Goal: Navigation & Orientation: Find specific page/section

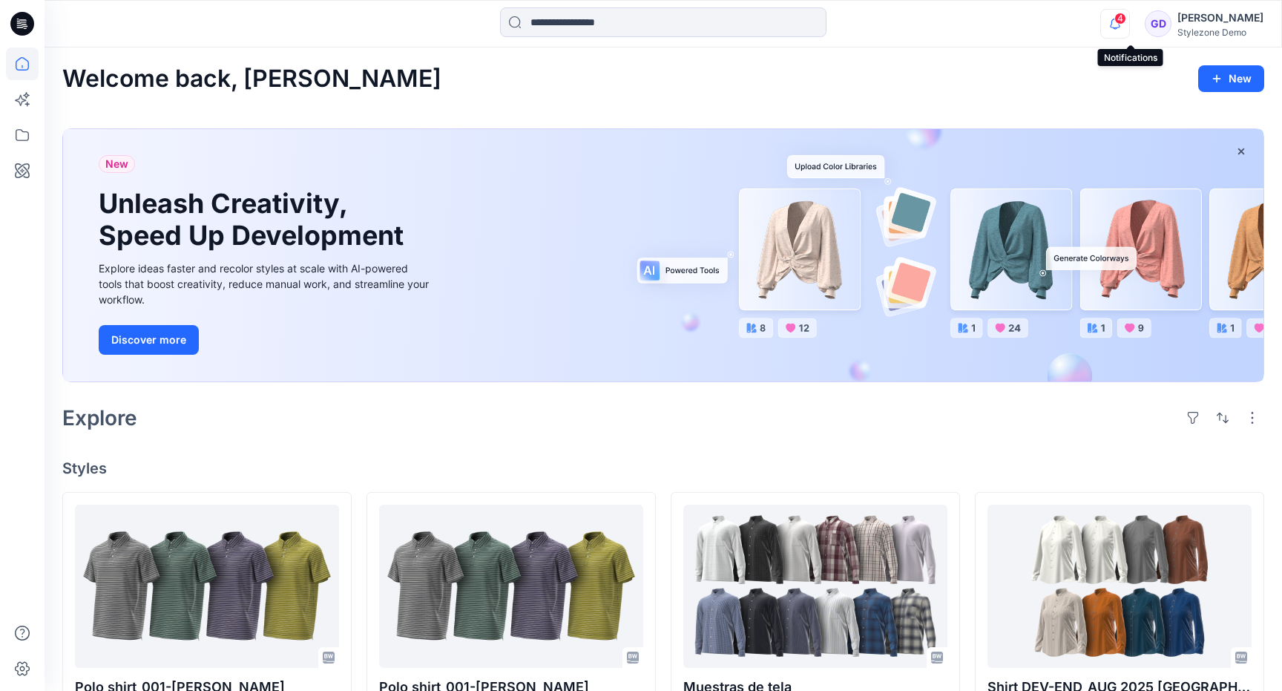
click at [1129, 26] on icon "button" at bounding box center [1115, 24] width 28 height 30
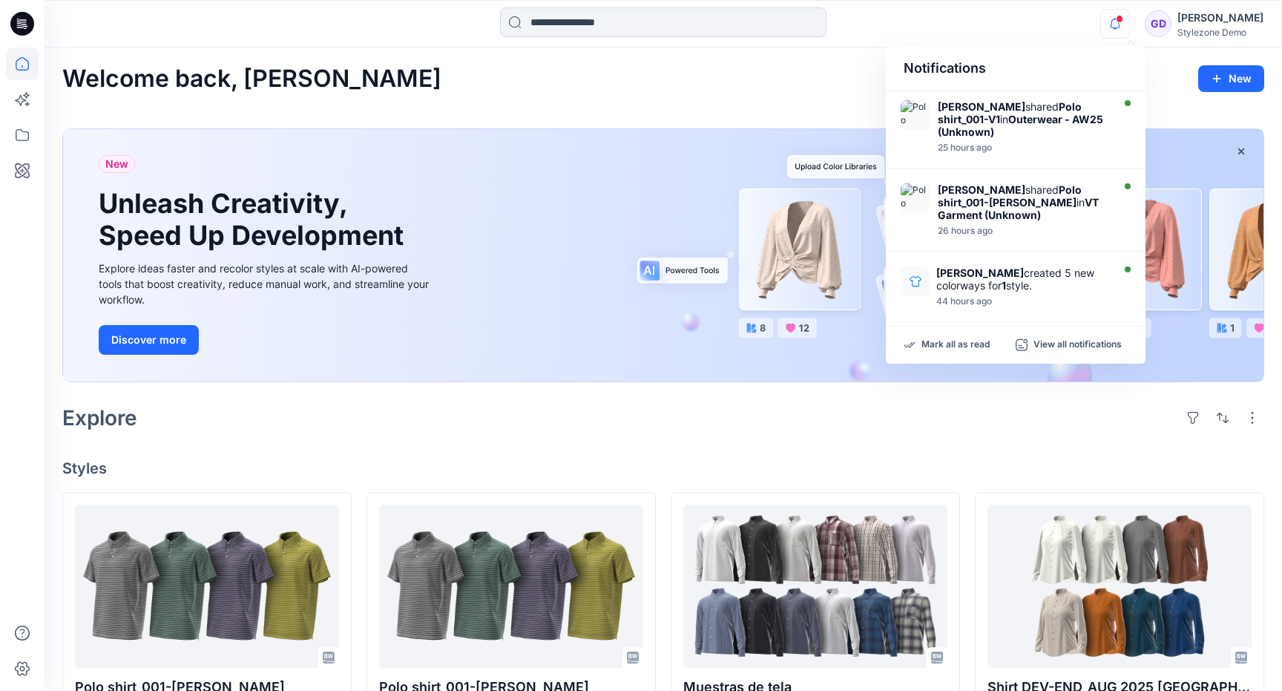
click at [1129, 26] on icon "button" at bounding box center [1115, 24] width 28 height 30
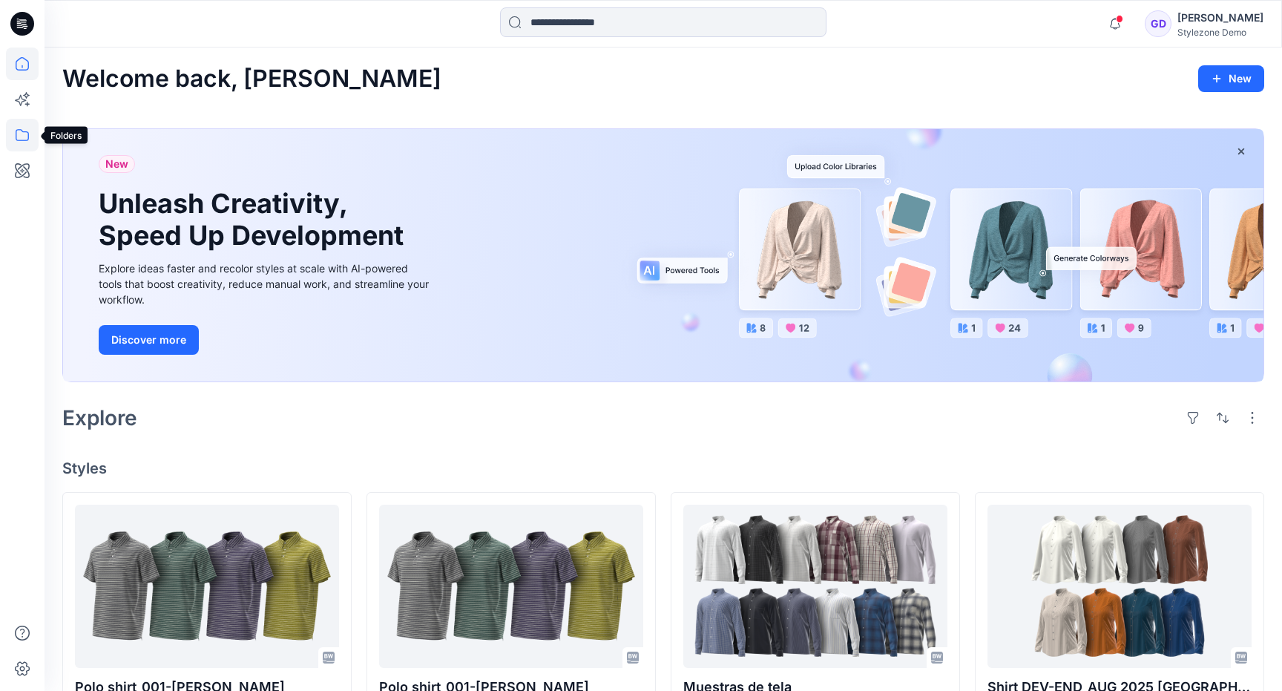
click at [19, 145] on icon at bounding box center [22, 135] width 33 height 33
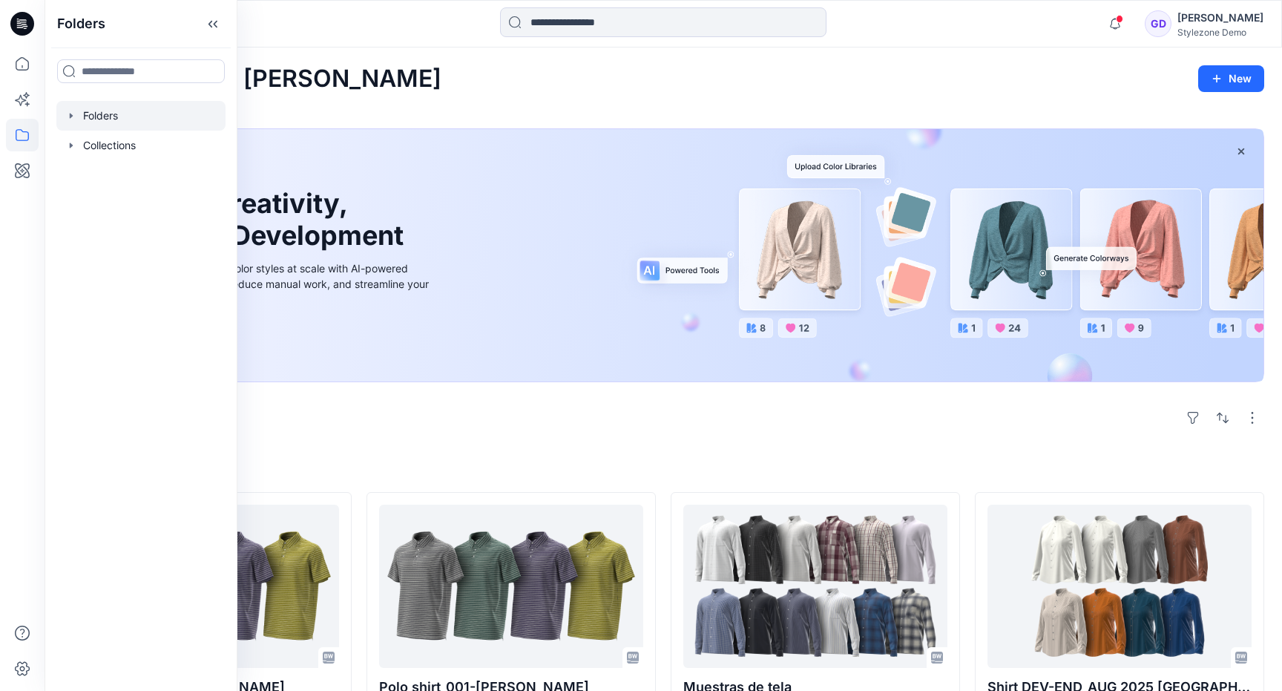
click at [93, 126] on div at bounding box center [140, 116] width 169 height 30
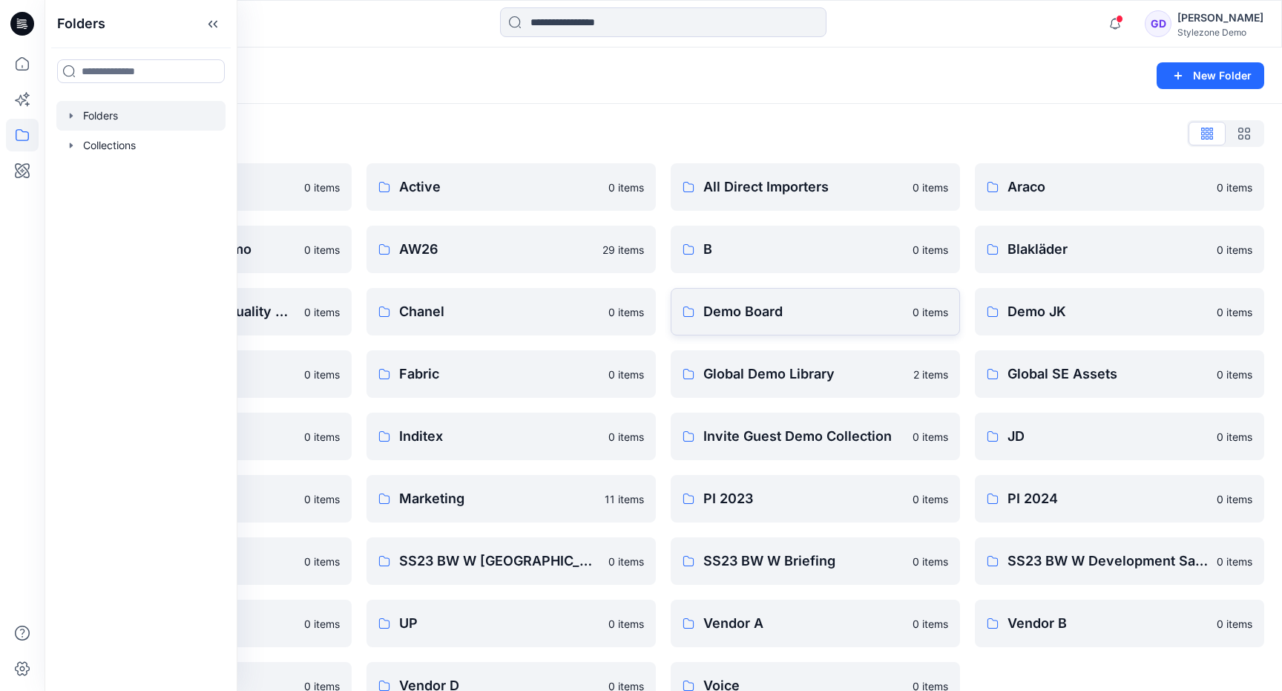
click at [834, 330] on link "Demo Board 0 items" at bounding box center [815, 311] width 289 height 47
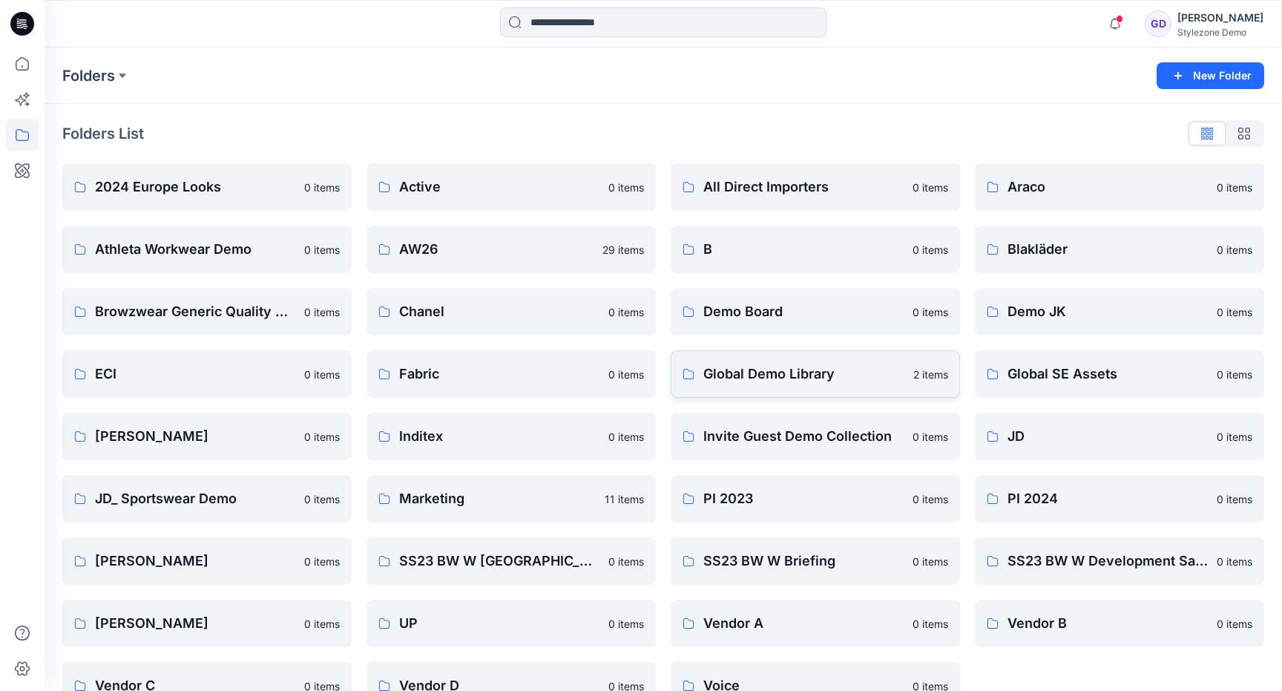
click at [825, 374] on p "Global Demo Library" at bounding box center [804, 374] width 201 height 21
click at [1084, 389] on link "Global SE Assets" at bounding box center [1119, 373] width 289 height 47
click at [740, 321] on p "Demo Board" at bounding box center [804, 311] width 200 height 21
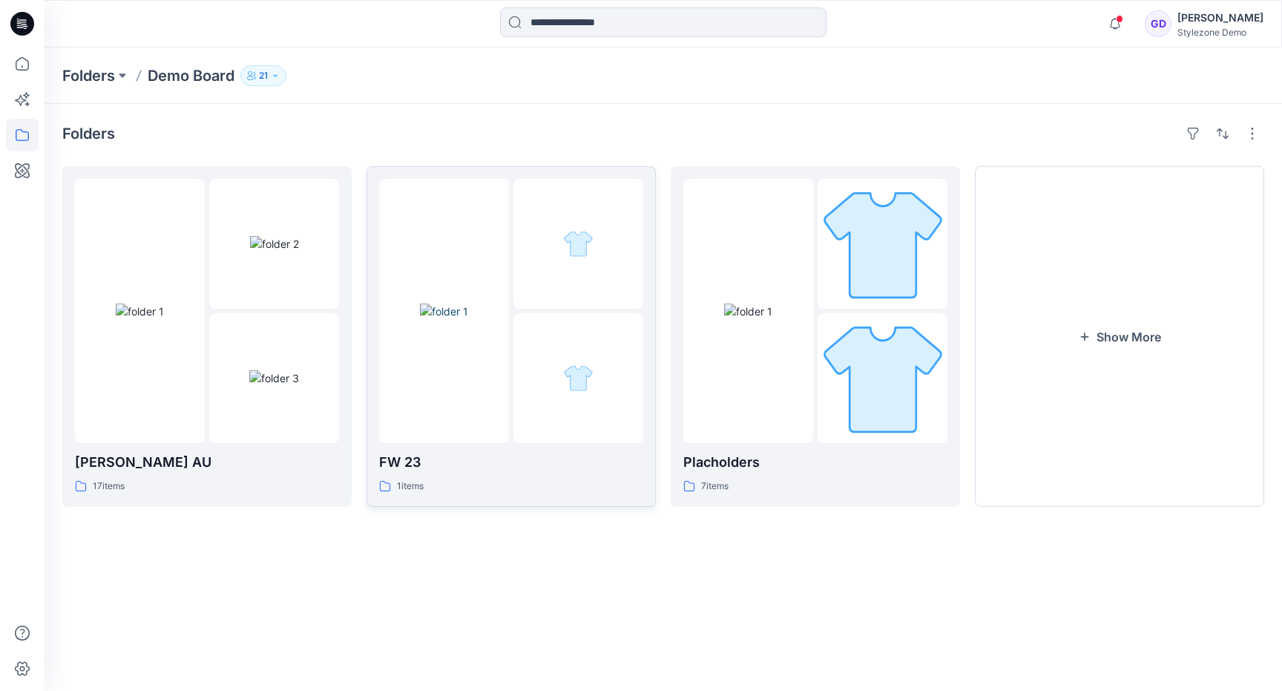
click at [420, 318] on img at bounding box center [444, 312] width 48 height 16
click at [526, 357] on div at bounding box center [579, 378] width 130 height 130
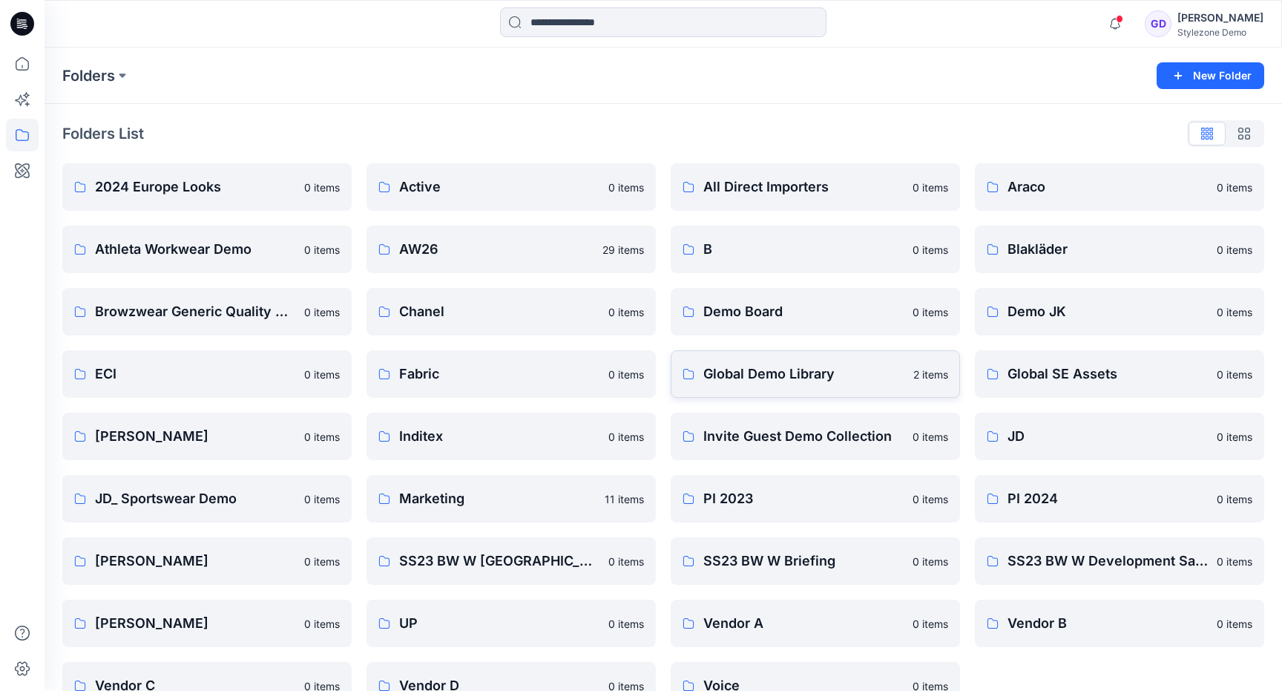
click at [776, 373] on p "Global Demo Library" at bounding box center [804, 374] width 201 height 21
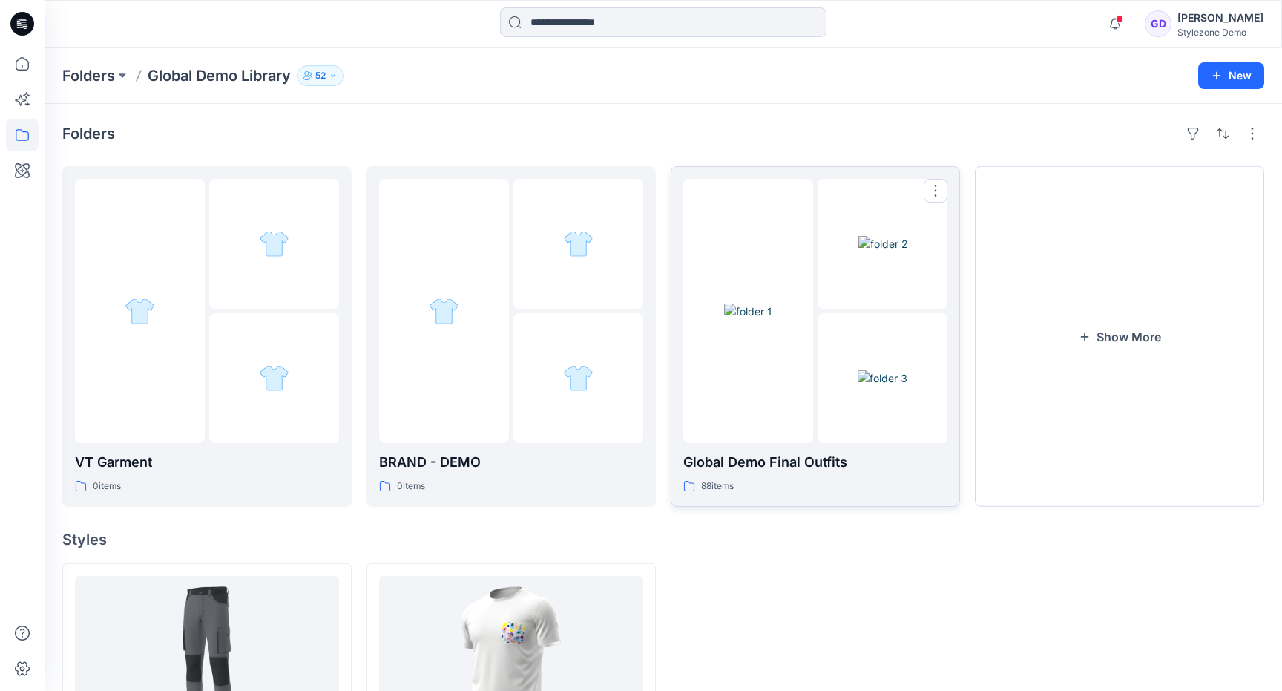
click at [773, 304] on img at bounding box center [748, 312] width 48 height 16
